Goal: Information Seeking & Learning: Learn about a topic

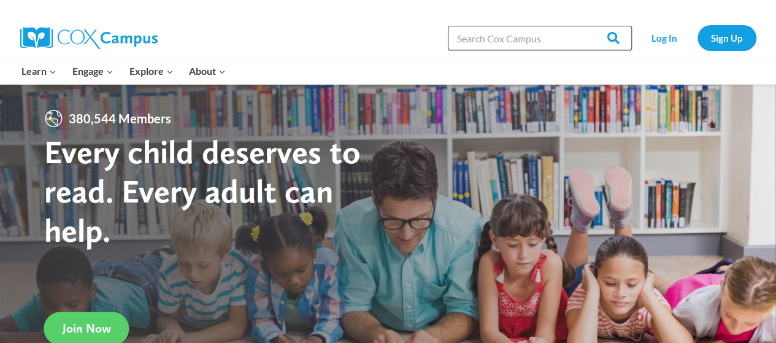
click at [499, 43] on input "Search in [URL][DOMAIN_NAME]" at bounding box center [540, 38] width 184 height 25
type input "iep"
click at [584, 26] on input "Search" at bounding box center [608, 38] width 48 height 25
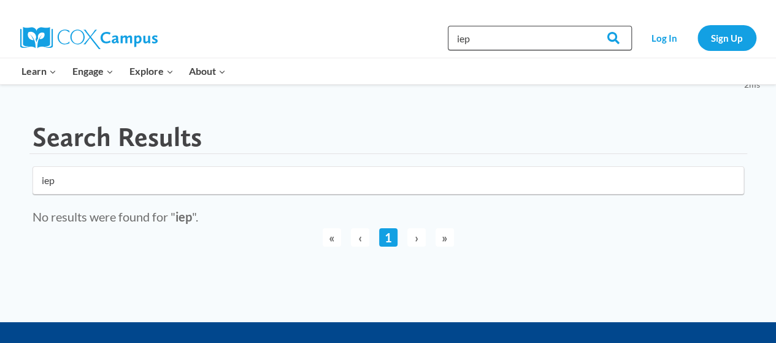
click at [480, 40] on input "iep" at bounding box center [540, 38] width 184 height 25
type input "i"
type input "IEP"
click at [618, 31] on input "Search" at bounding box center [608, 38] width 48 height 25
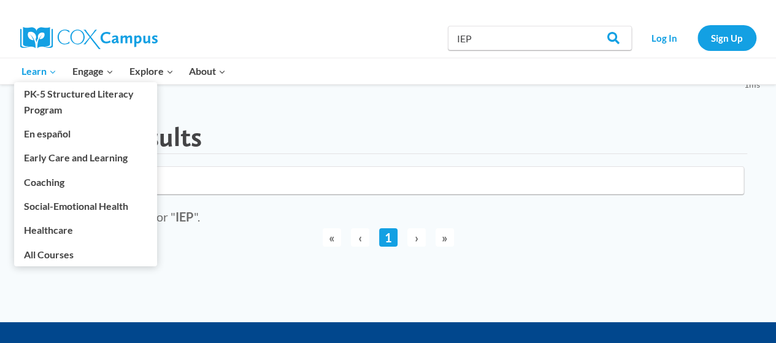
click at [36, 69] on span "Learn Expand" at bounding box center [38, 71] width 35 height 16
